Goal: Task Accomplishment & Management: Complete application form

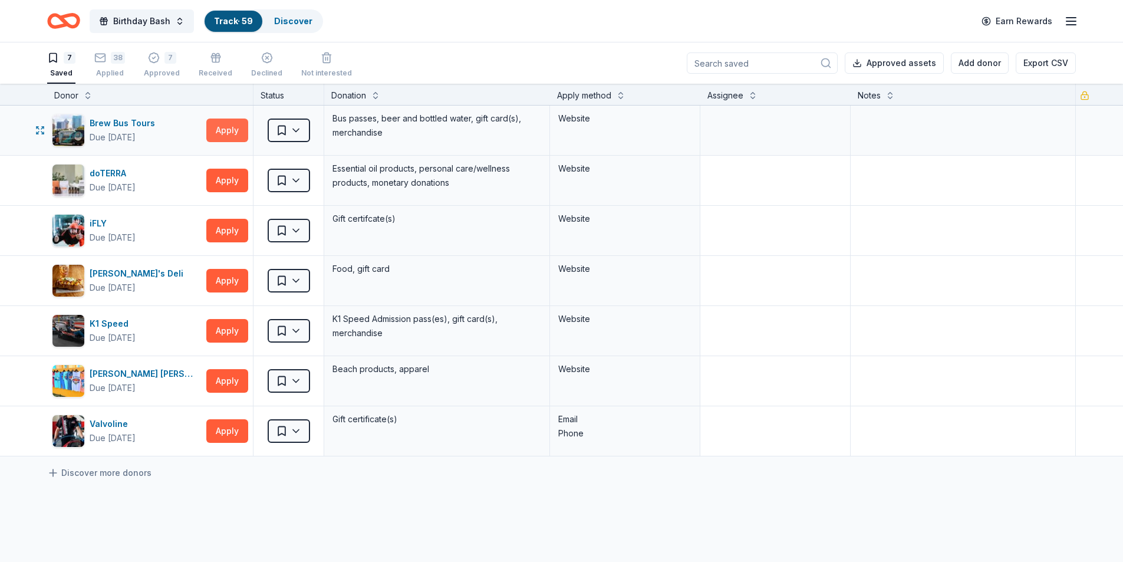
click at [225, 129] on button "Apply" at bounding box center [227, 131] width 42 height 24
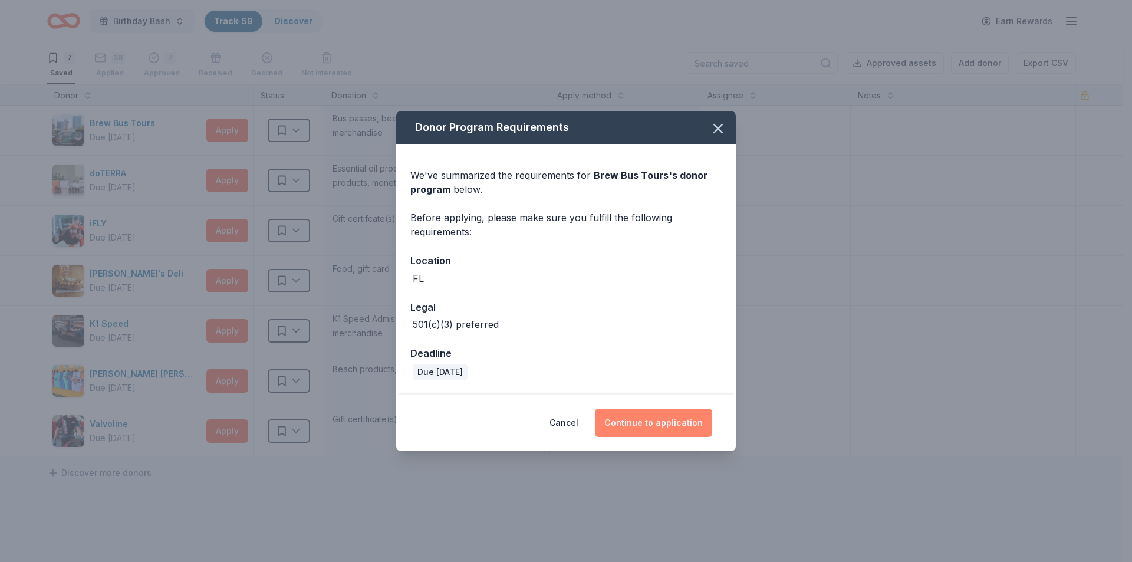
click at [672, 419] on button "Continue to application" at bounding box center [653, 423] width 117 height 28
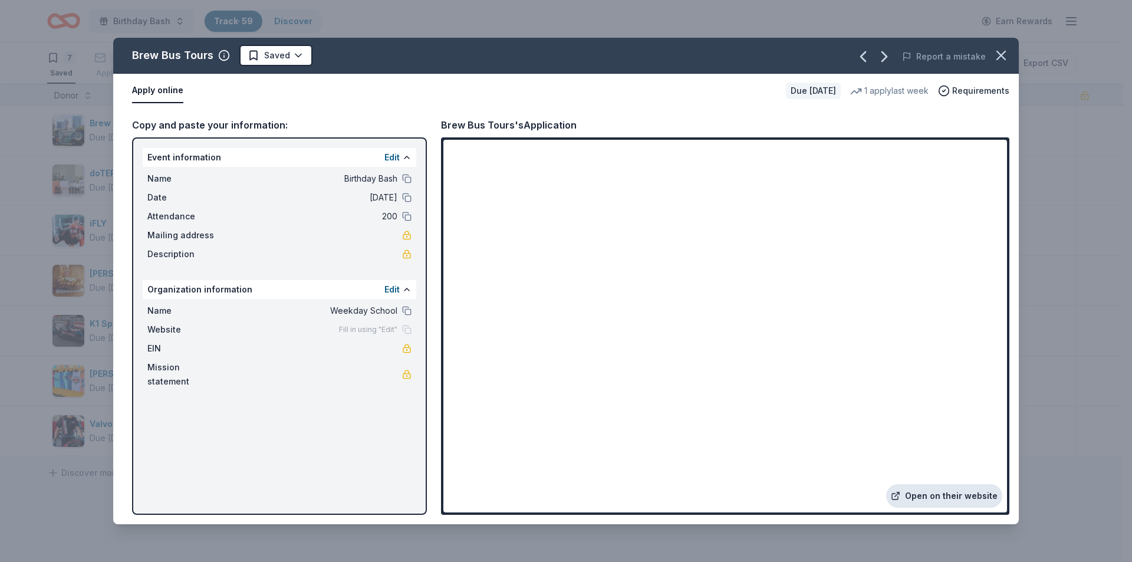
click at [899, 499] on link "Open on their website" at bounding box center [944, 496] width 116 height 24
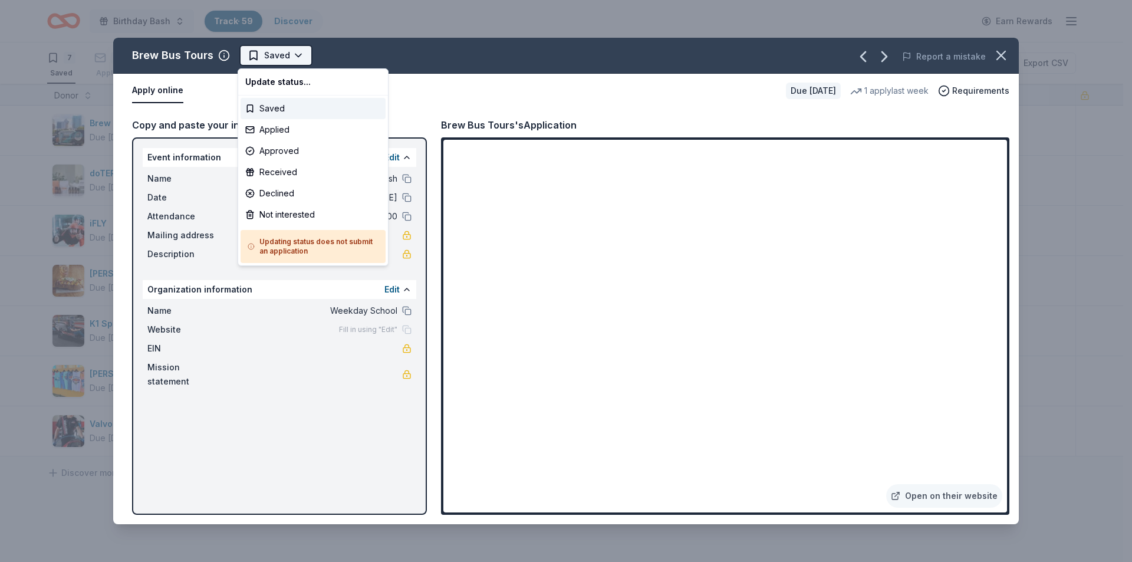
click at [278, 60] on html "Birthday Bash Track · 59 Discover Earn Rewards 7 Saved 38 Applied 7 Approved Re…" at bounding box center [566, 281] width 1132 height 562
click at [288, 129] on div "Applied" at bounding box center [313, 129] width 145 height 21
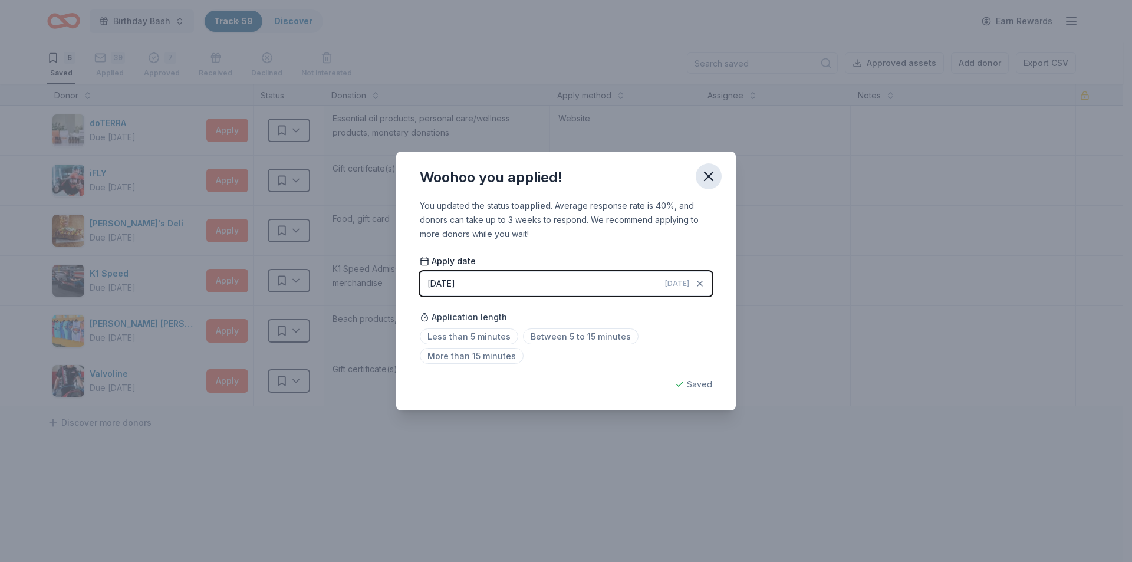
click at [712, 178] on icon "button" at bounding box center [709, 176] width 17 height 17
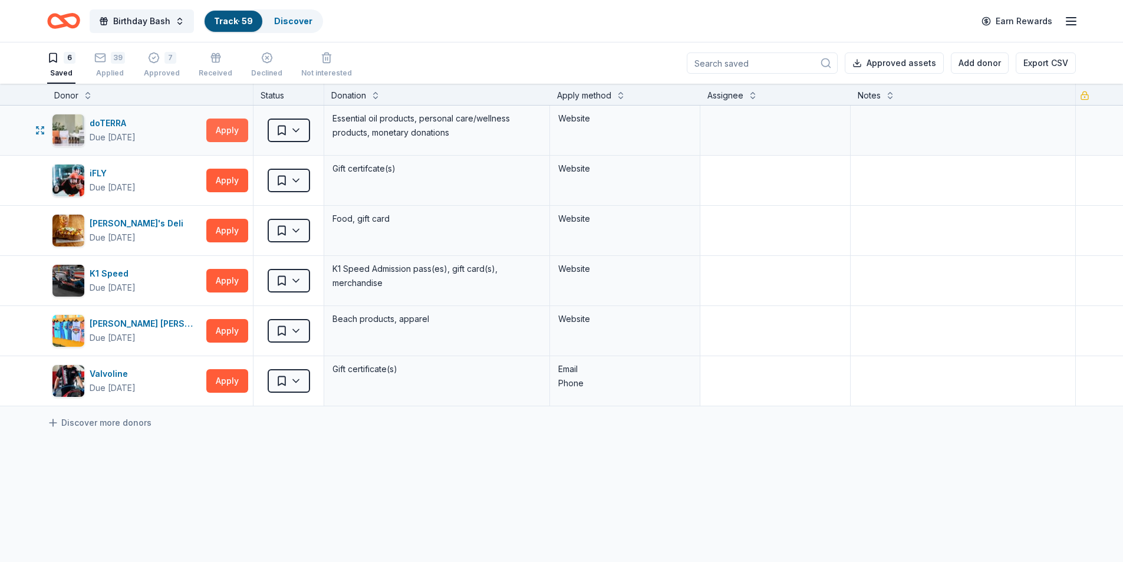
click at [232, 130] on button "Apply" at bounding box center [227, 131] width 42 height 24
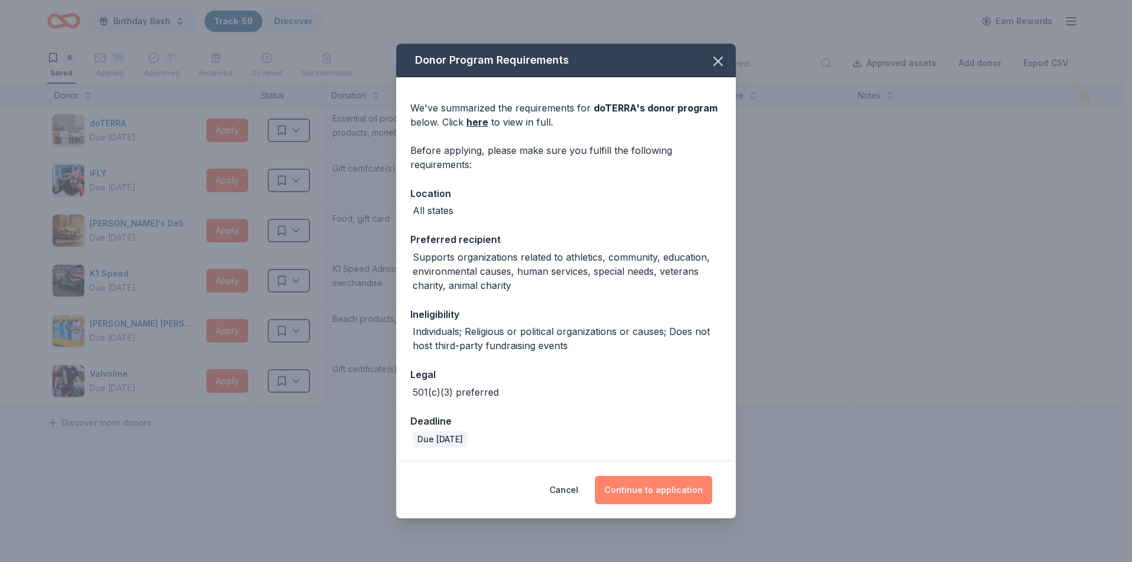
click at [660, 484] on button "Continue to application" at bounding box center [653, 490] width 117 height 28
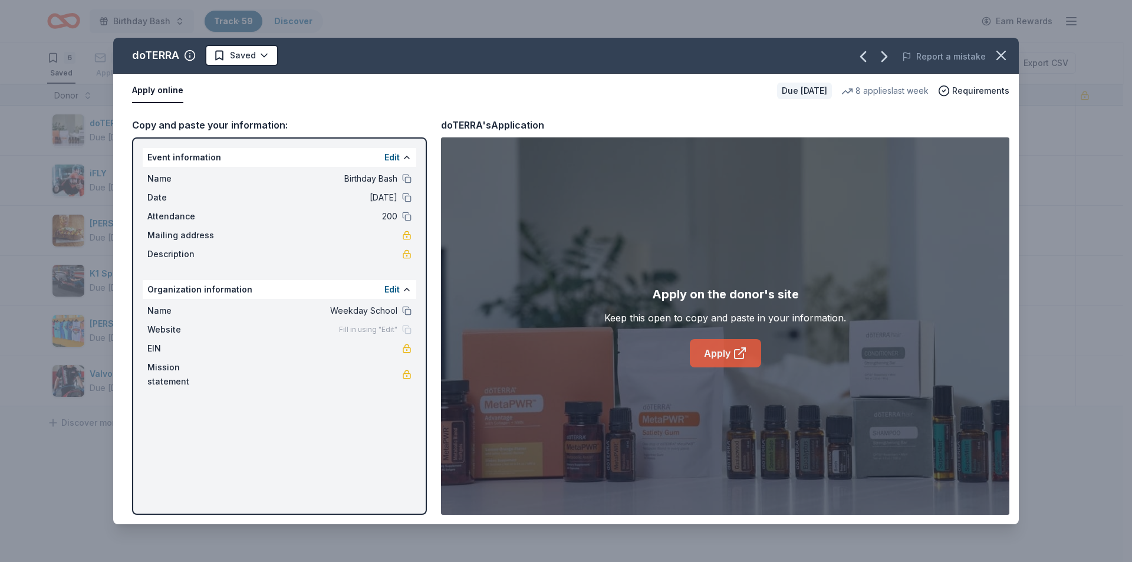
click at [730, 350] on link "Apply" at bounding box center [725, 353] width 71 height 28
click at [240, 56] on html "Birthday Bash Track · 59 Discover Earn Rewards 6 Saved 39 Applied 7 Approved Re…" at bounding box center [566, 281] width 1132 height 562
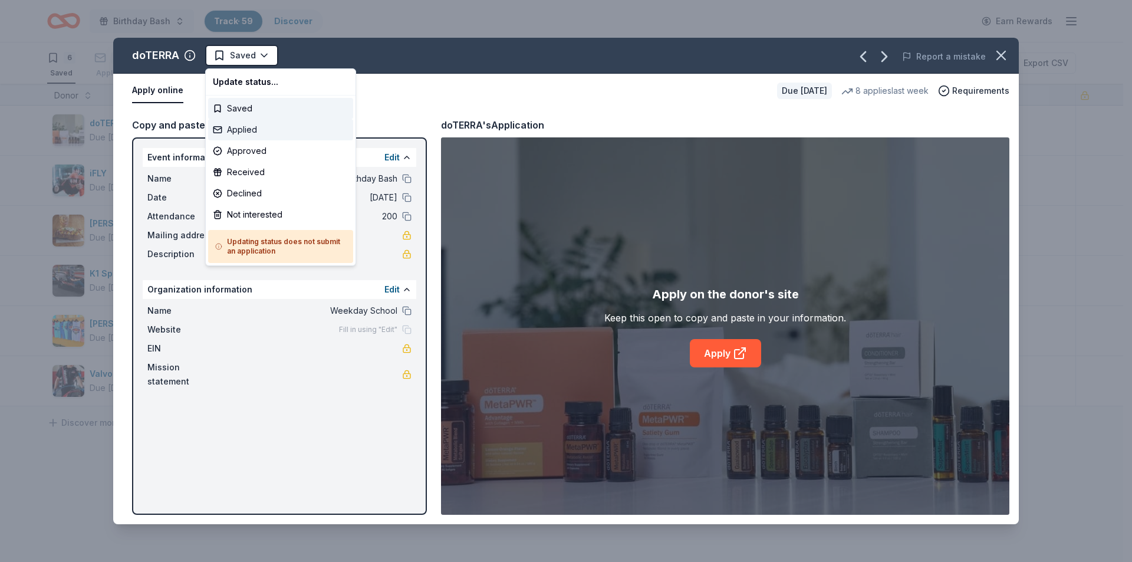
click at [256, 133] on div "Applied" at bounding box center [280, 129] width 145 height 21
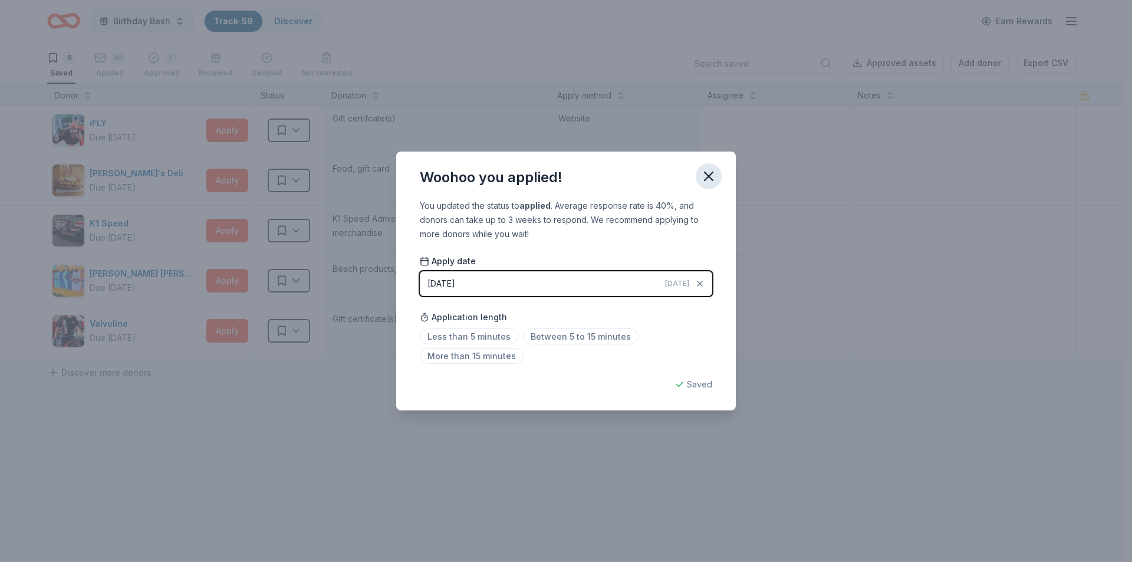
click at [713, 179] on icon "button" at bounding box center [709, 176] width 17 height 17
